Goal: Task Accomplishment & Management: Use online tool/utility

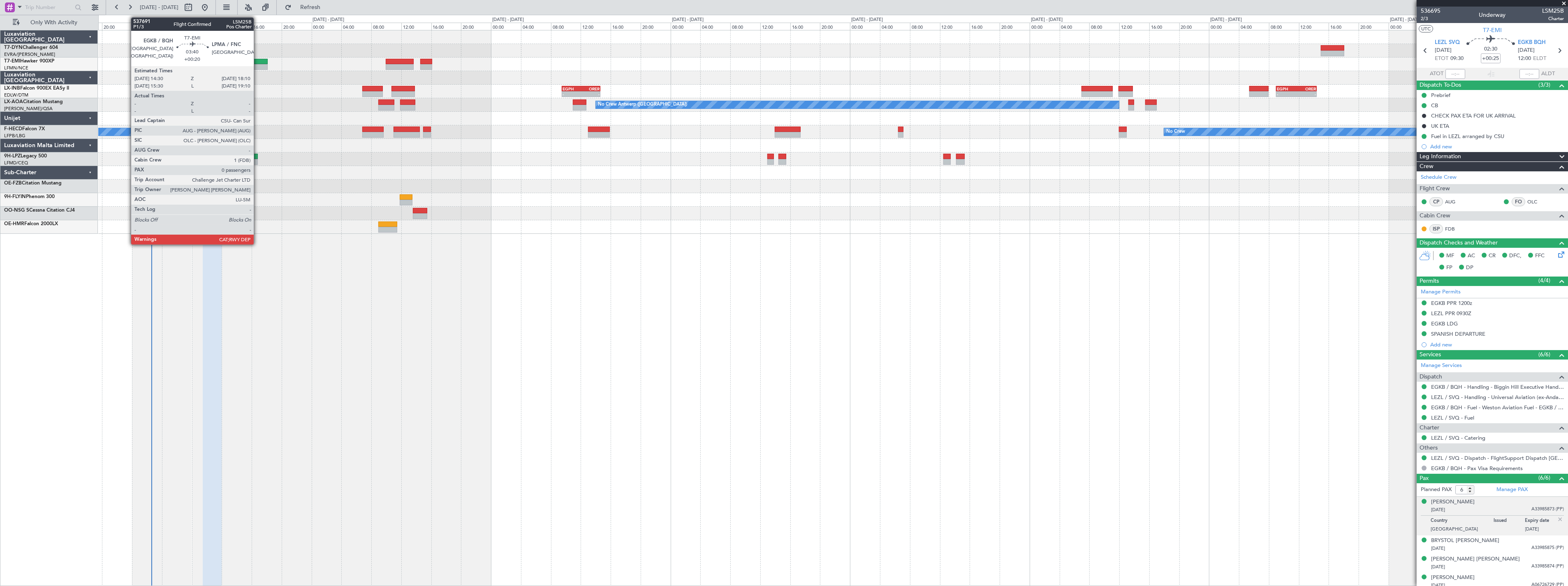
click at [258, 63] on div at bounding box center [254, 61] width 27 height 5
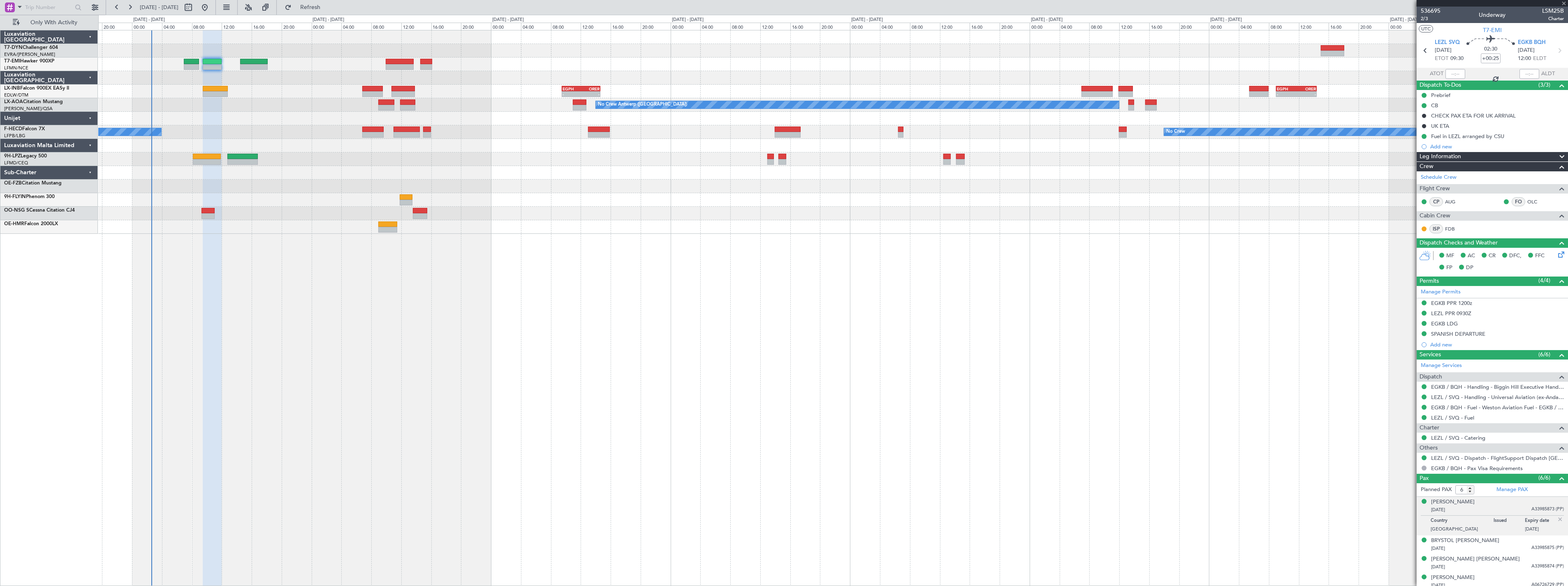
type input "+00:20"
type input "0"
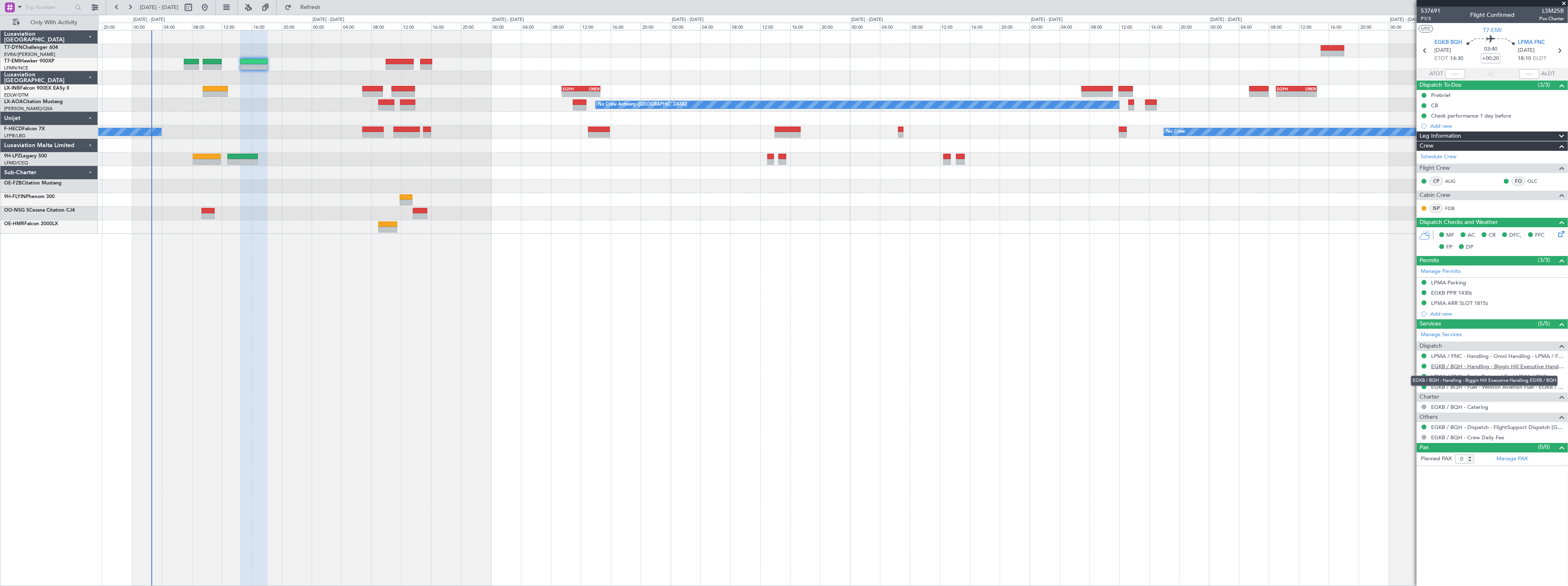
click at [1517, 366] on link "EGKB / BQH - Handling - Biggin Hill Executive Handling EGKB / BQH" at bounding box center [1497, 366] width 133 height 7
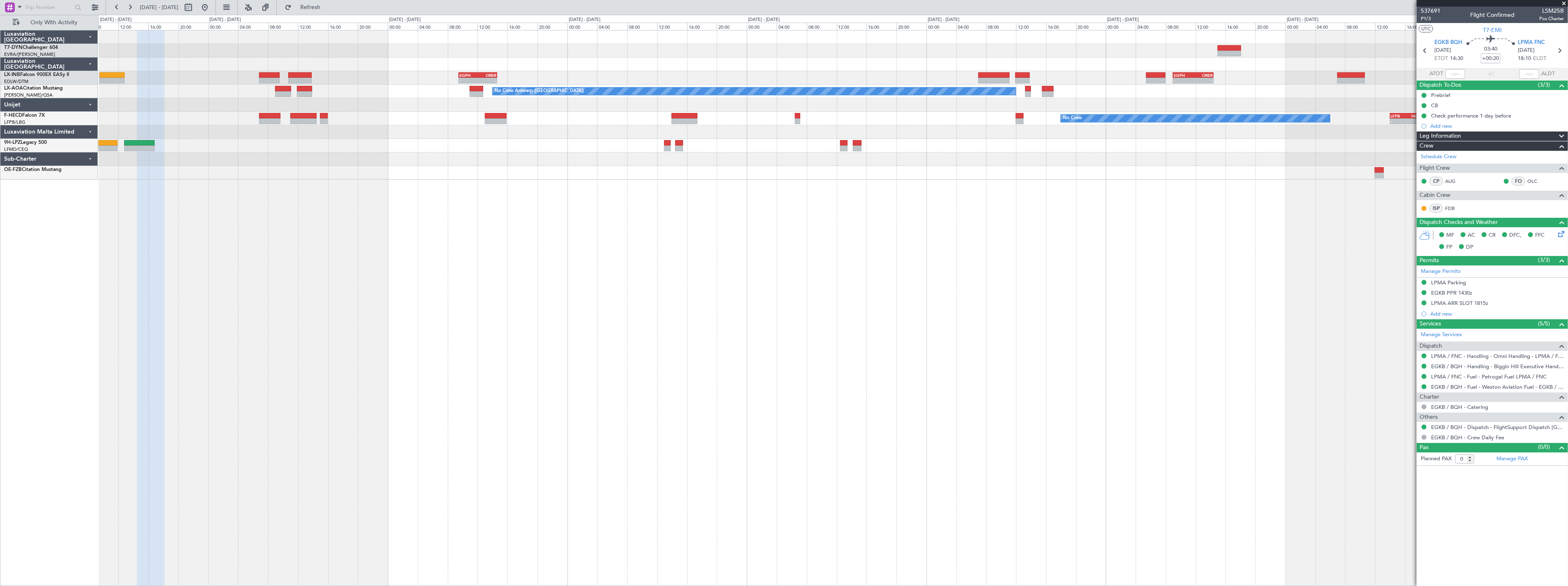
click at [1142, 107] on div at bounding box center [833, 105] width 1469 height 13
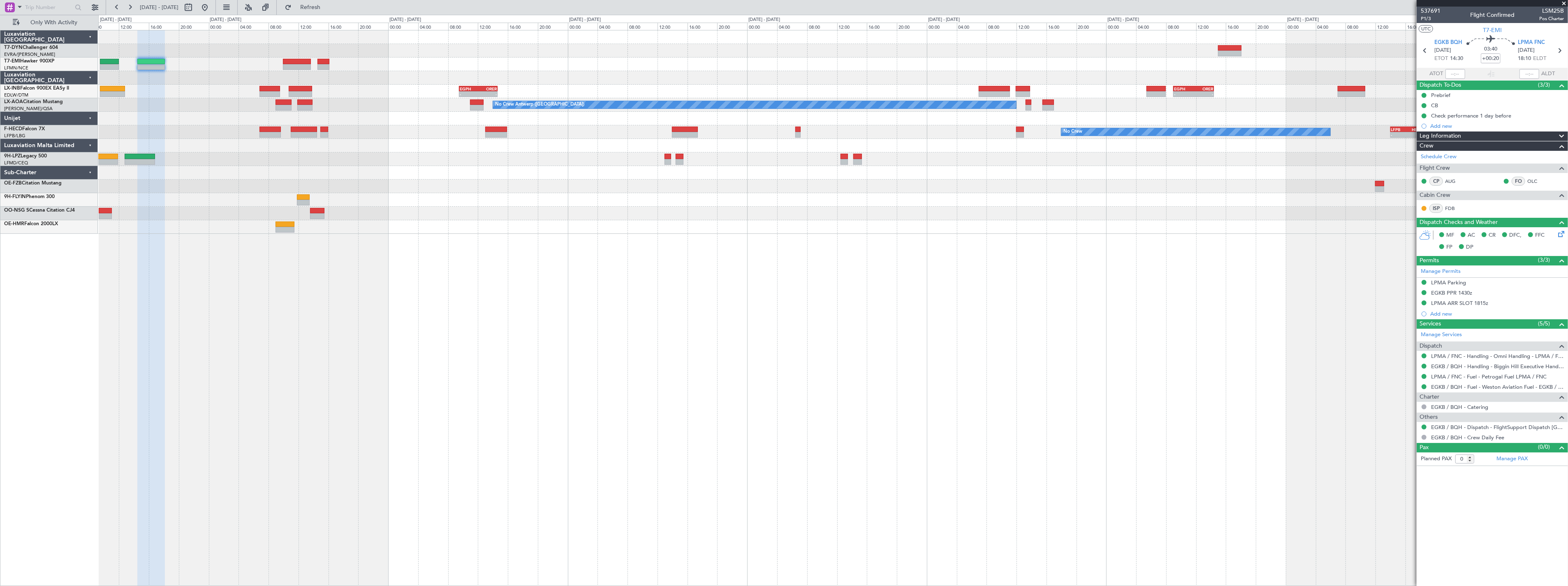
click at [418, 169] on div at bounding box center [833, 173] width 1469 height 13
click at [439, 169] on div at bounding box center [833, 173] width 1469 height 13
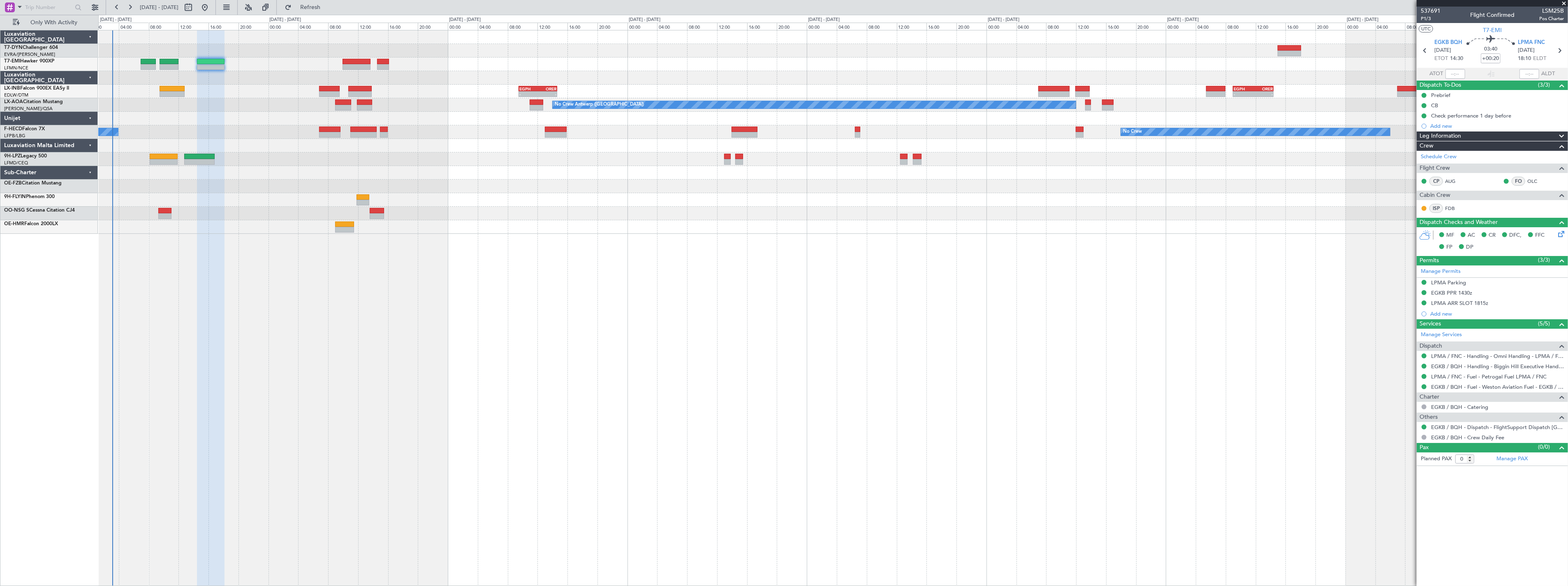
click at [435, 164] on div "- - EGPH 09:00 Z ORER 14:25 Z EGPH 09:30 Z ORER 14:40 Z - - Planned Maint [GEOG…" at bounding box center [833, 132] width 1469 height 203
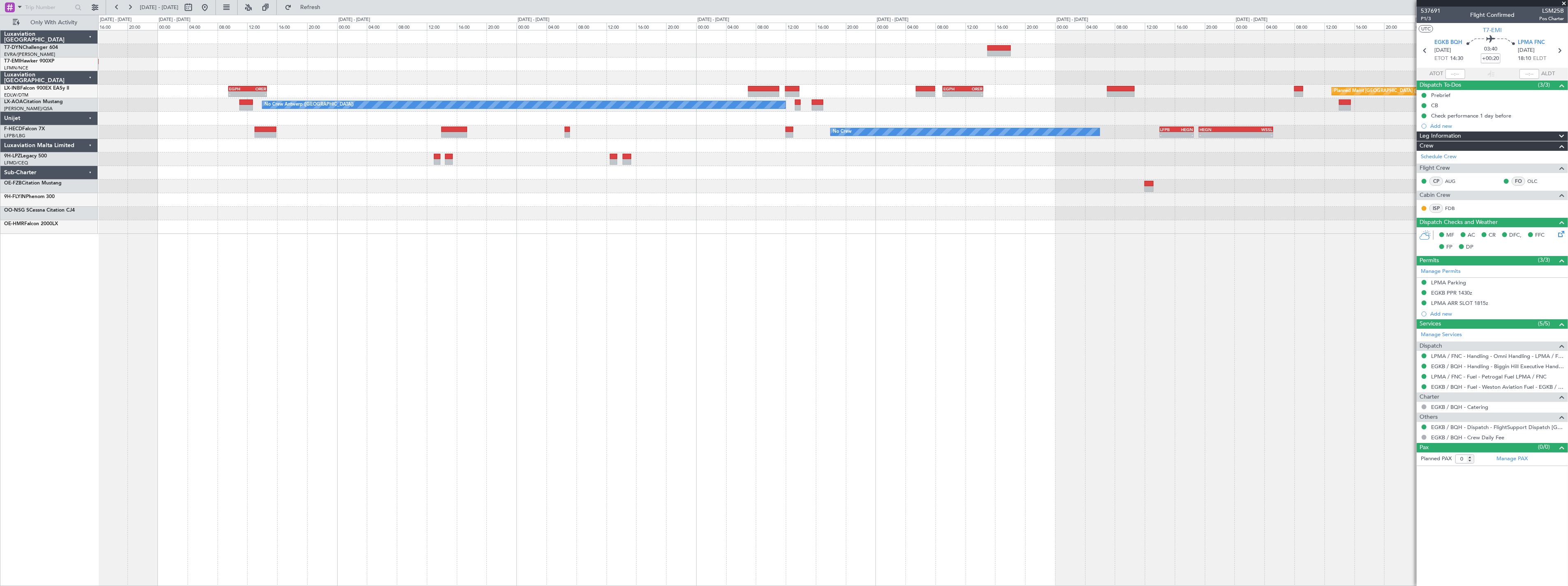
click at [1048, 91] on div "- - EGPH 09:00 Z ORER 14:25 Z EGPH 09:30 Z ORER 14:40 Z - - Planned Maint [GEOG…" at bounding box center [833, 132] width 1469 height 203
click at [1048, 91] on div "- - EGPH 09:00 Z ORER 14:25 Z EGPH 09:30 Z ORER 14:40 Z - - Planned Maint [GEOG…" at bounding box center [833, 91] width 1469 height 13
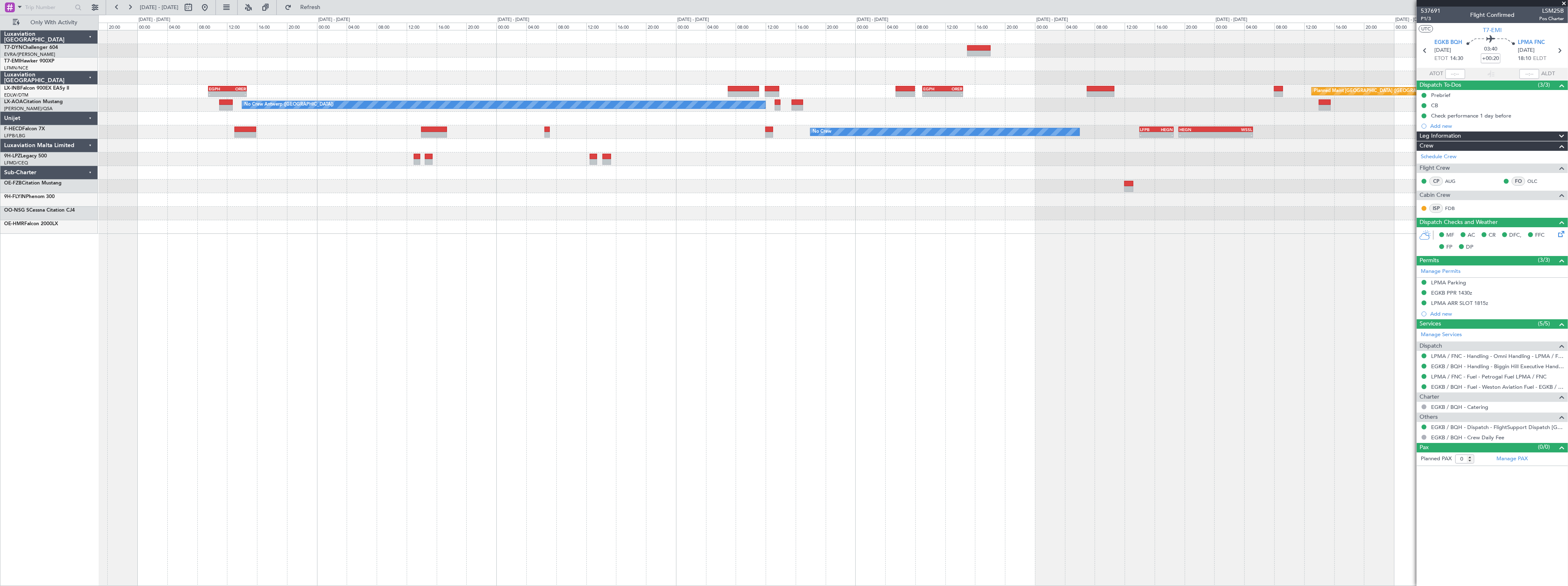
click at [1014, 92] on div "- - EGPH 09:00 Z ORER 14:25 Z EGPH 09:30 Z ORER 14:40 Z - - Planned Maint [GEOG…" at bounding box center [833, 91] width 1469 height 13
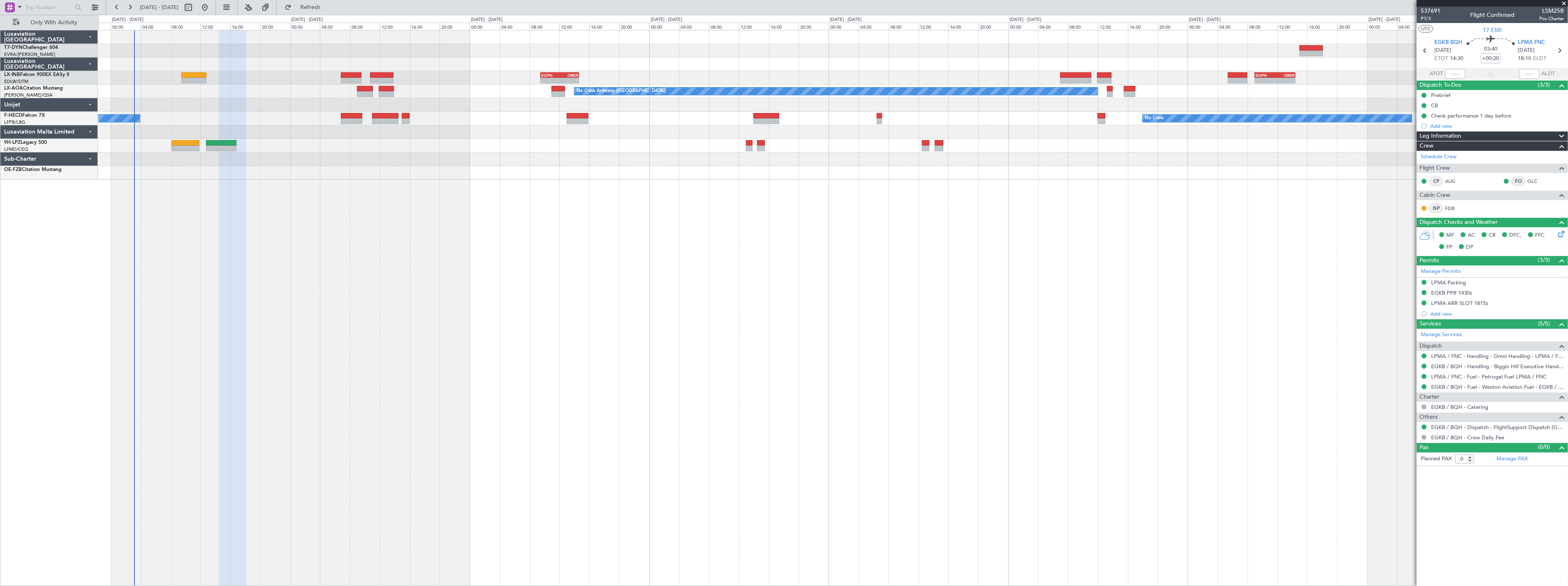
click at [660, 149] on div "- - EGPH 09:30 Z ORER 14:40 Z - - EGPH 09:00 Z ORER 14:25 Z Planned Maint [GEOG…" at bounding box center [833, 105] width 1469 height 149
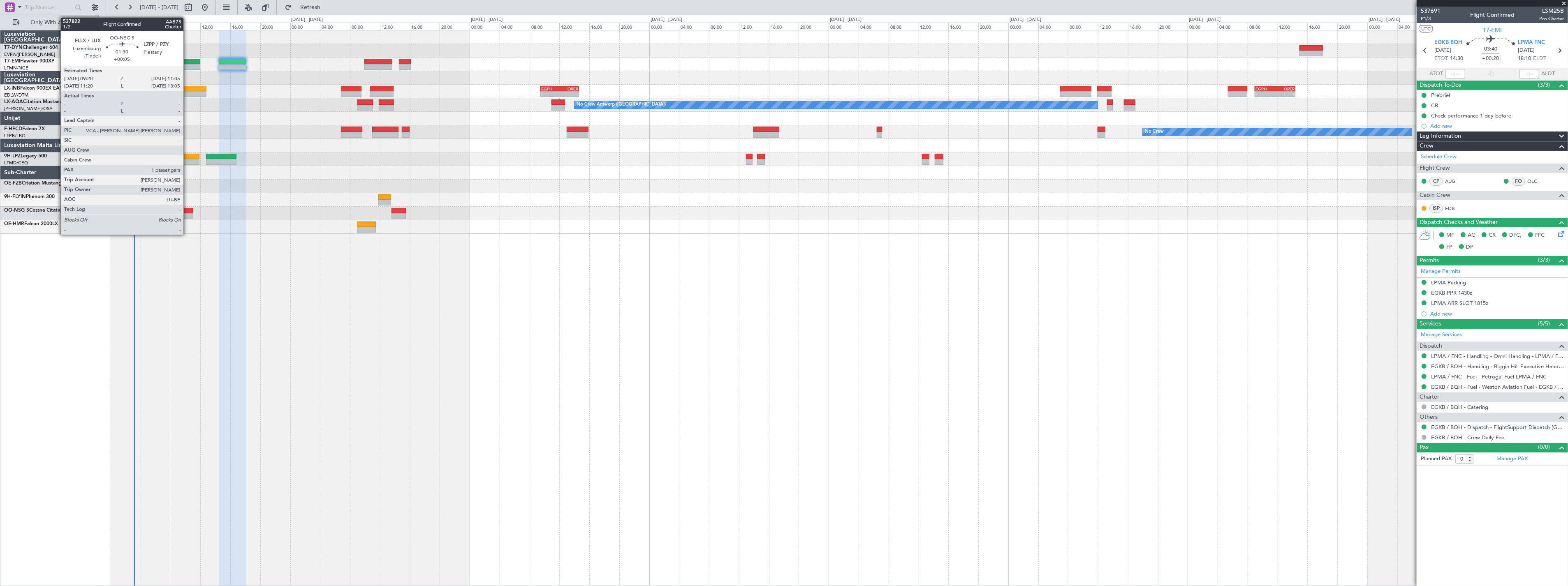
click at [187, 212] on div at bounding box center [187, 211] width 13 height 5
click at [185, 212] on div at bounding box center [187, 211] width 13 height 5
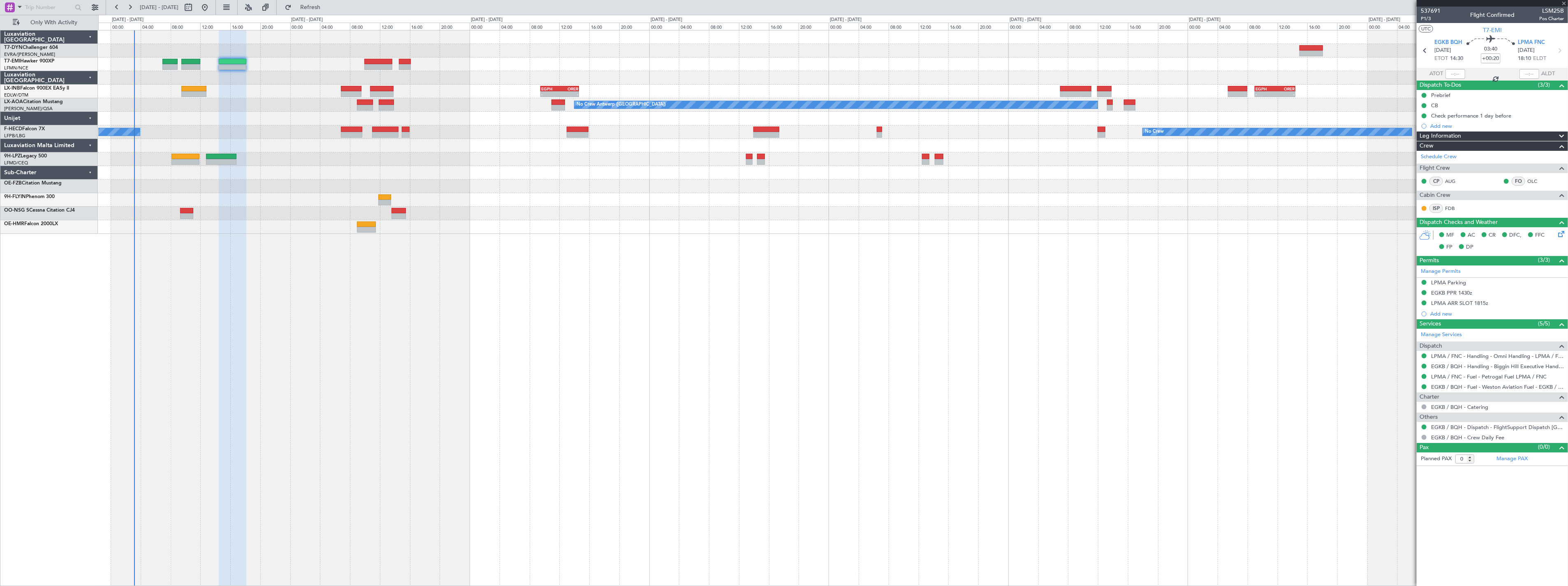
type input "+00:05"
type input "1"
